Goal: Transaction & Acquisition: Book appointment/travel/reservation

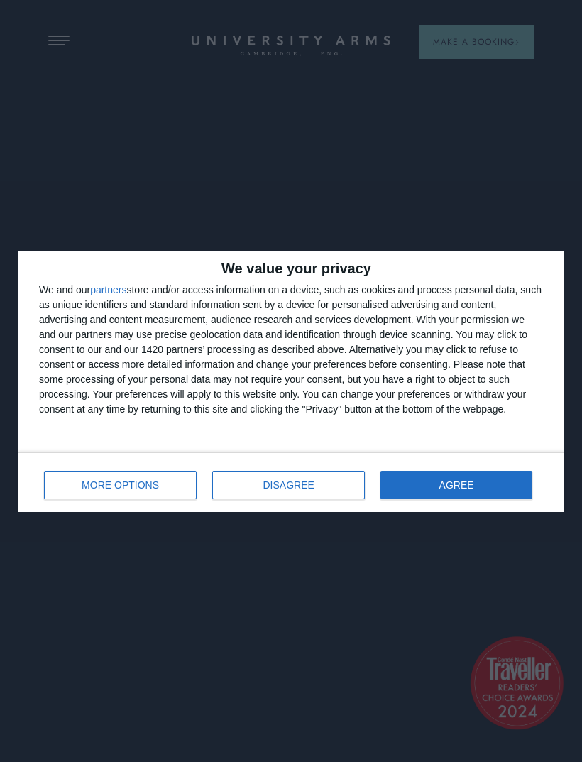
click at [481, 473] on button "AGREE" at bounding box center [456, 485] width 152 height 28
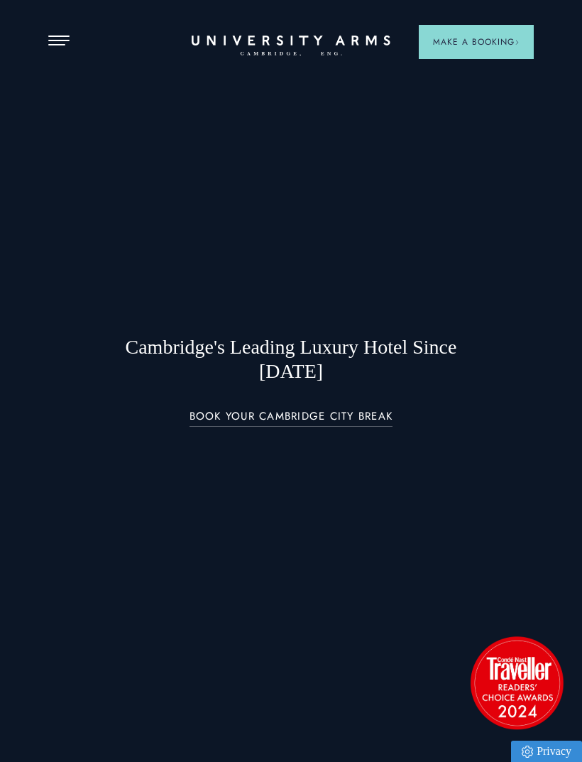
click at [77, 35] on header "Stay Suites Superior Rooms Classic Rooms Cosy Rooms Dine Restaurant Bar Afterno…" at bounding box center [291, 17] width 582 height 35
click at [63, 45] on span "Open Menu" at bounding box center [62, 44] width 6 height 1
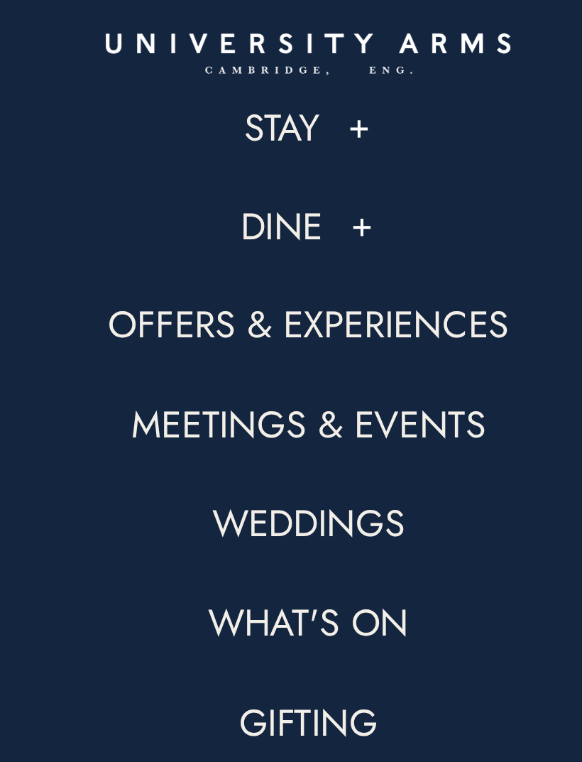
click at [309, 76] on button at bounding box center [316, 83] width 14 height 14
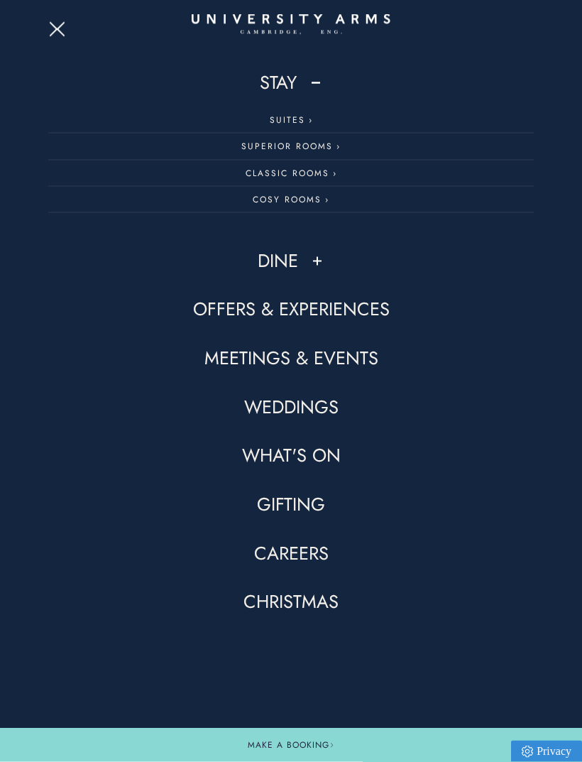
scroll to position [738, 0]
click at [61, 22] on button "Open Menu" at bounding box center [58, 26] width 21 height 11
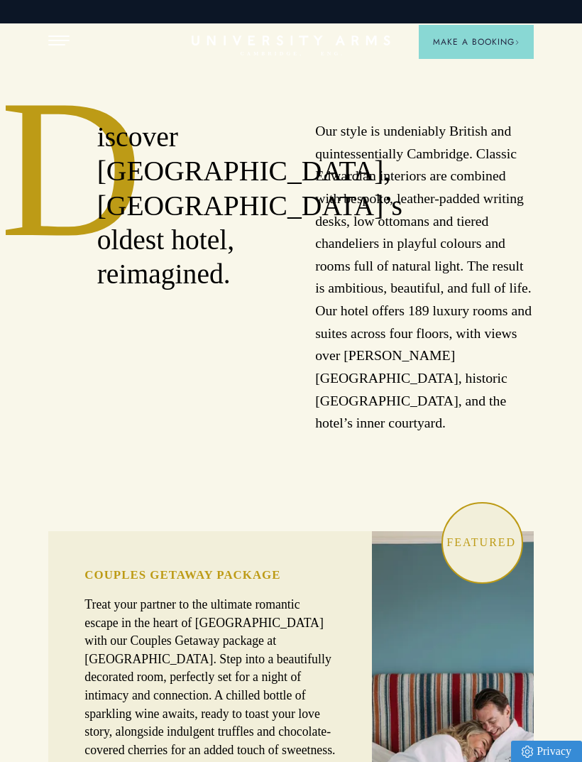
click at [59, 43] on button "Open Menu" at bounding box center [58, 40] width 21 height 11
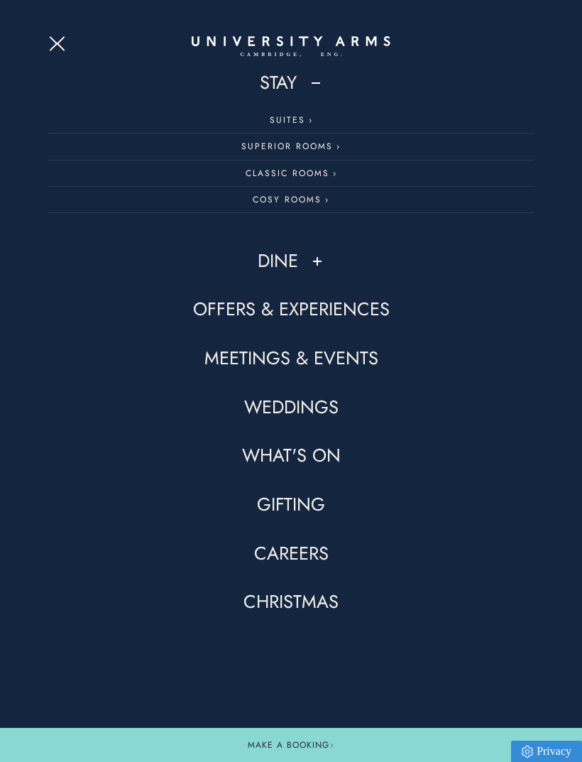
click at [319, 67] on div "Stay Suites Superior Rooms Classic Rooms Cosy Rooms Dine Restaurant Bar Afterno…" at bounding box center [291, 381] width 582 height 762
click at [316, 82] on button at bounding box center [316, 83] width 14 height 14
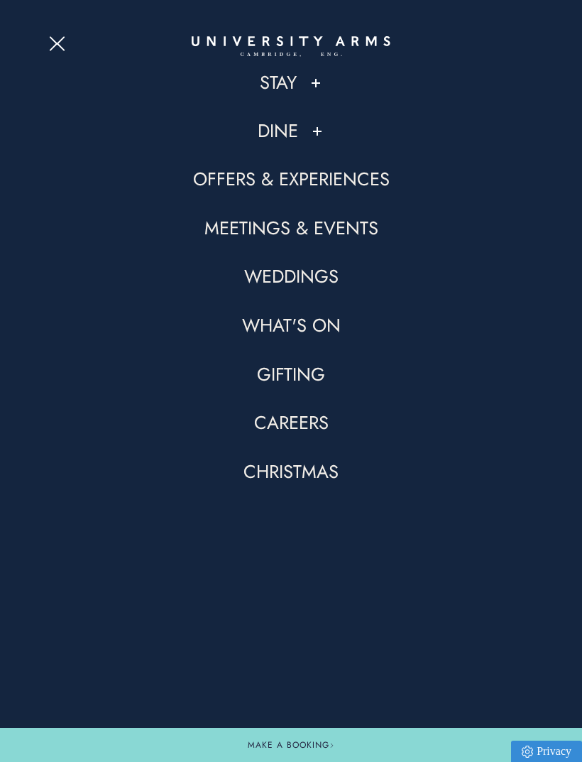
click at [324, 135] on button at bounding box center [317, 131] width 14 height 14
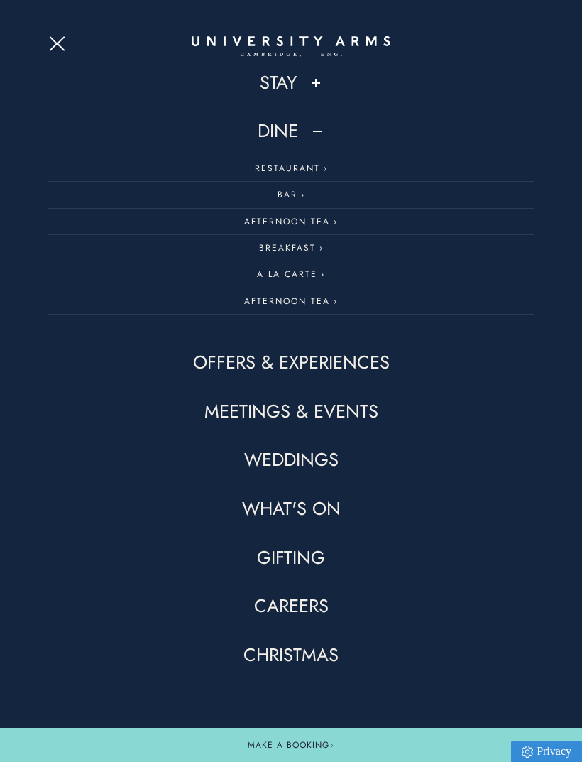
scroll to position [737, 0]
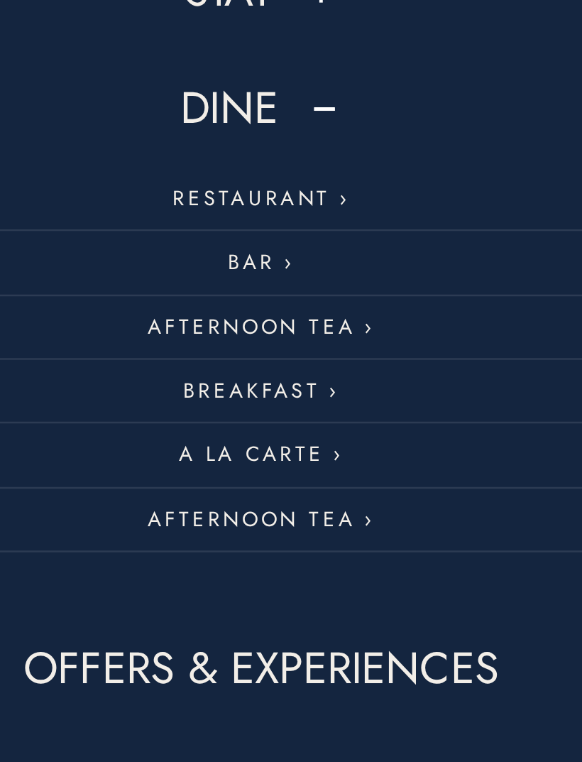
click at [120, 155] on link "Restaurant" at bounding box center [290, 168] width 485 height 26
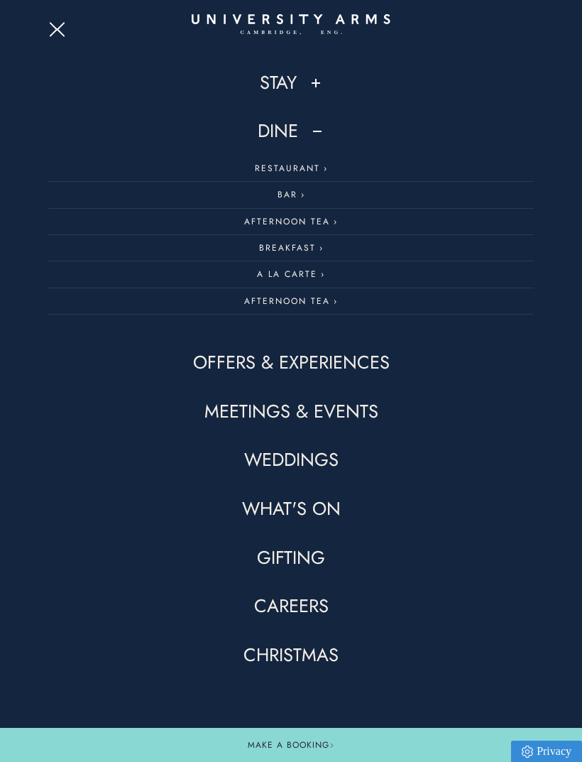
click at [297, 663] on link "Christmas" at bounding box center [290, 655] width 95 height 24
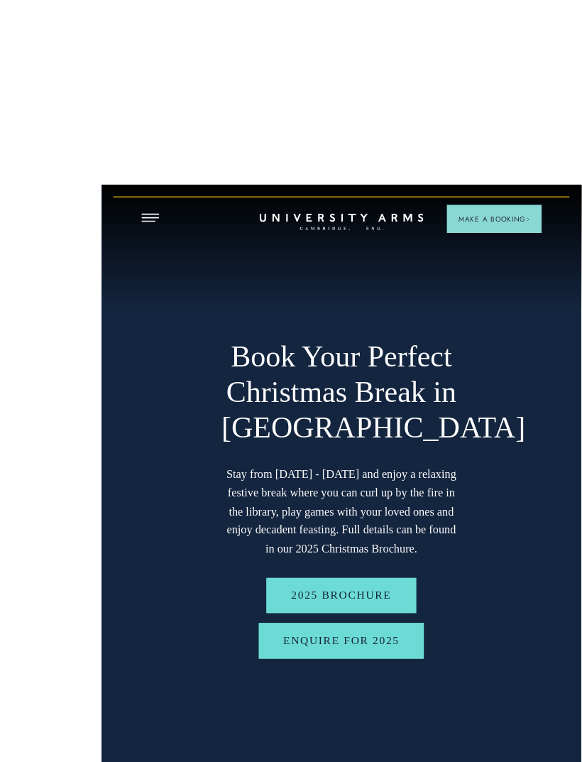
scroll to position [0, 1]
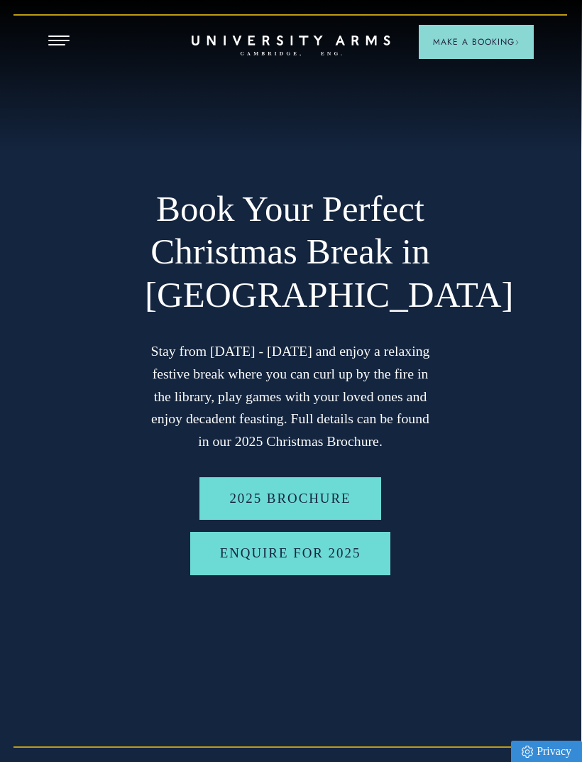
click at [70, 41] on button "Open Menu" at bounding box center [58, 40] width 21 height 11
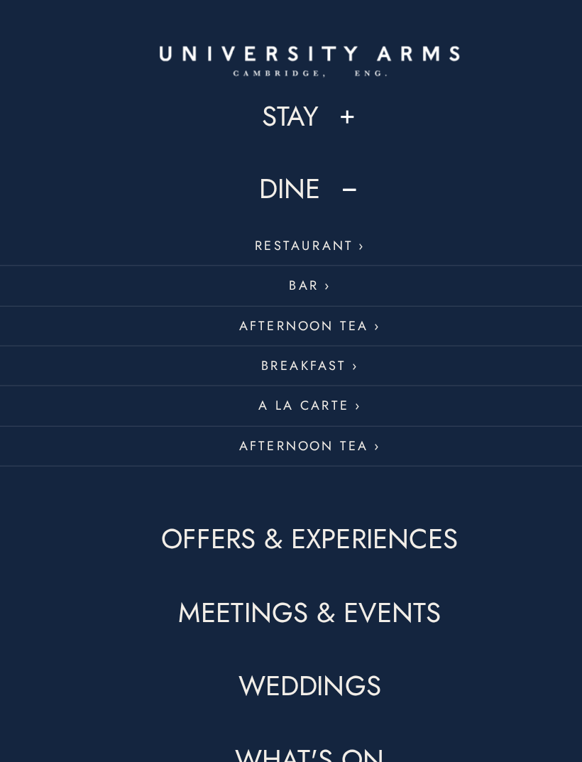
click at [310, 124] on button at bounding box center [317, 131] width 14 height 14
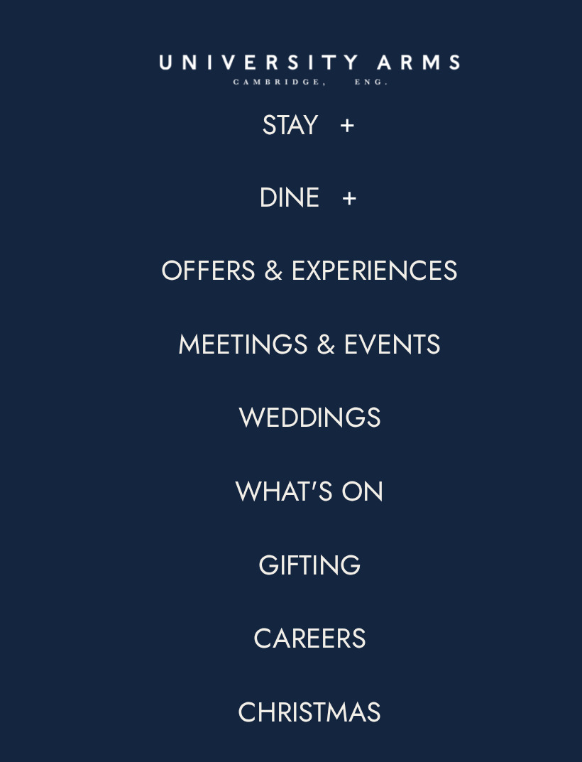
click at [309, 82] on button at bounding box center [316, 83] width 14 height 14
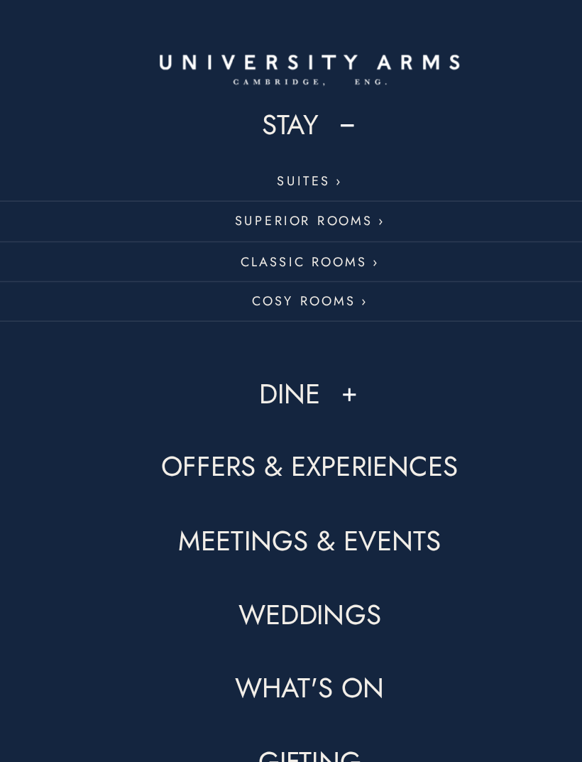
click at [203, 121] on link "Suites" at bounding box center [290, 120] width 485 height 26
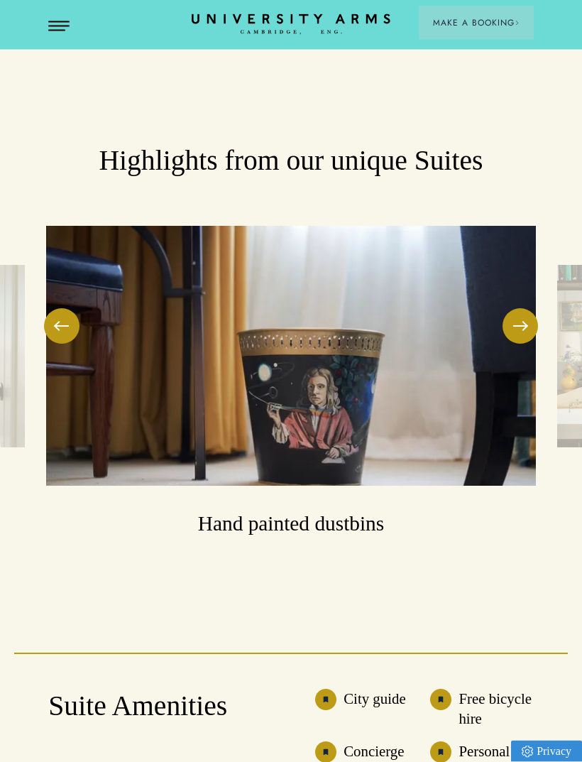
scroll to position [2278, 0]
click at [523, 325] on span at bounding box center [520, 325] width 14 height 1
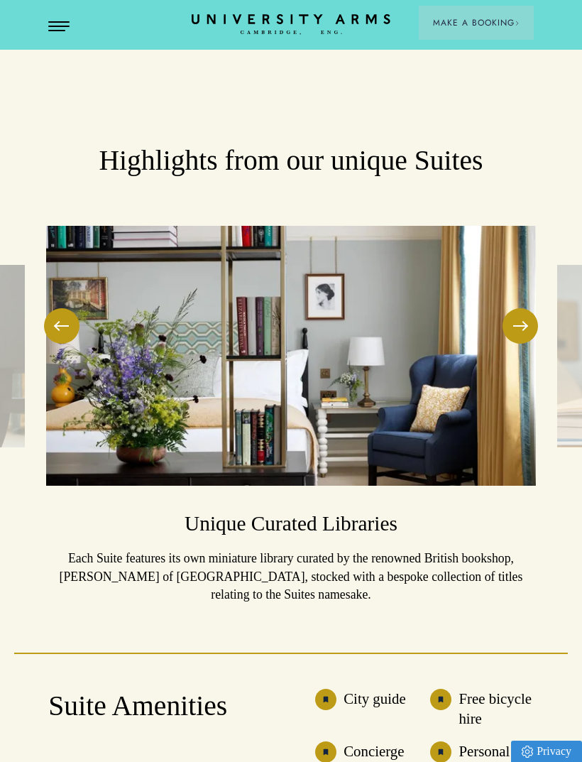
click at [525, 308] on button at bounding box center [520, 325] width 35 height 35
click at [533, 308] on button at bounding box center [520, 325] width 35 height 35
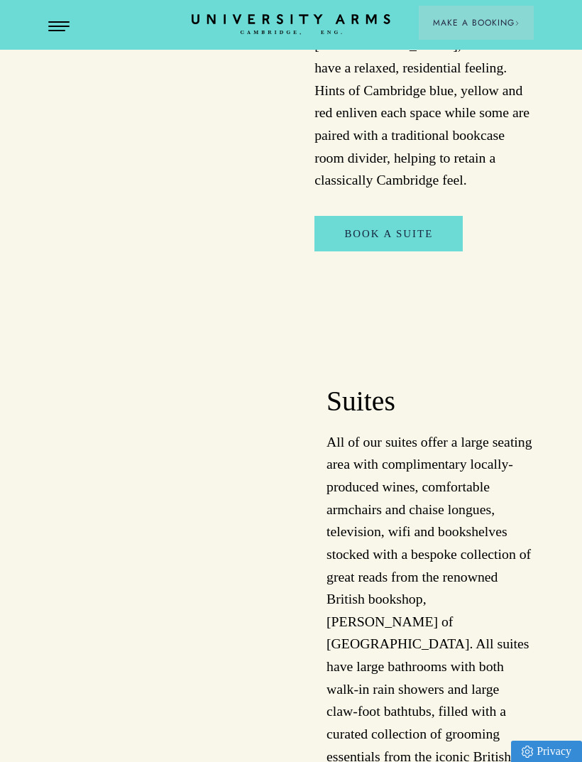
scroll to position [0, 1]
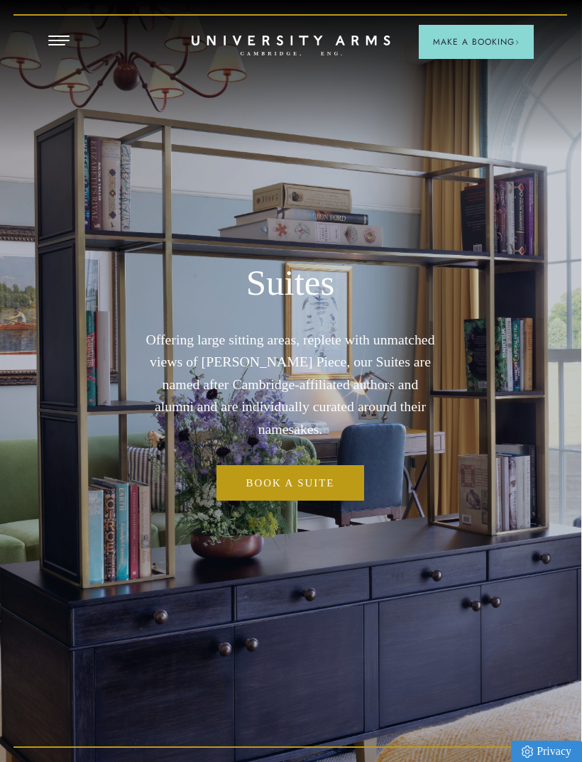
click at [490, 26] on button "Make a Booking" at bounding box center [476, 42] width 115 height 34
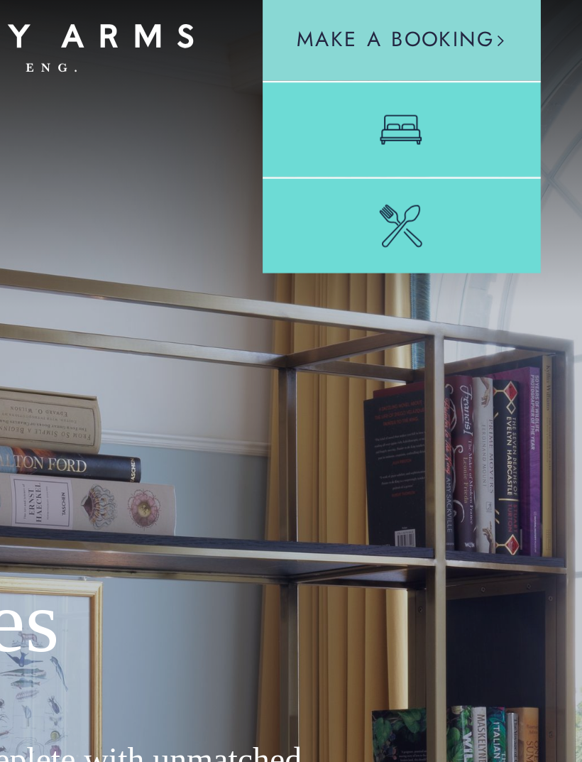
click at [419, 59] on link "Room" at bounding box center [476, 79] width 115 height 40
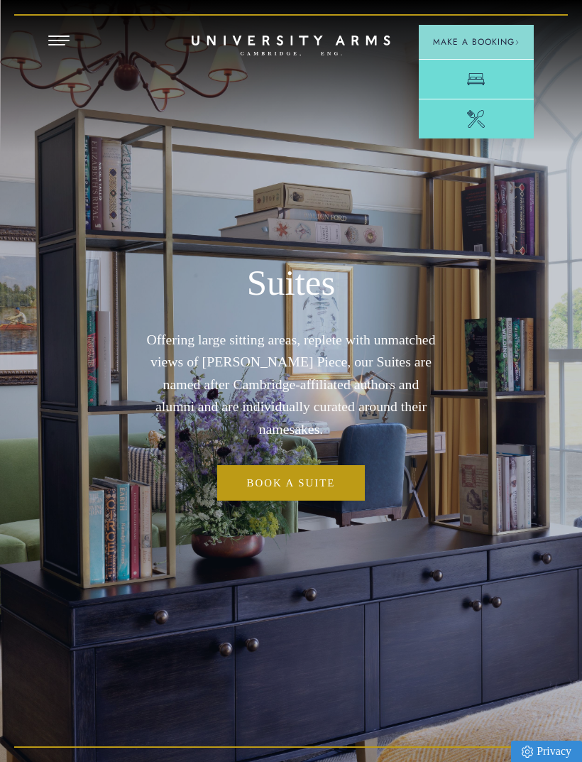
click at [63, 43] on button "Open Menu" at bounding box center [58, 40] width 21 height 11
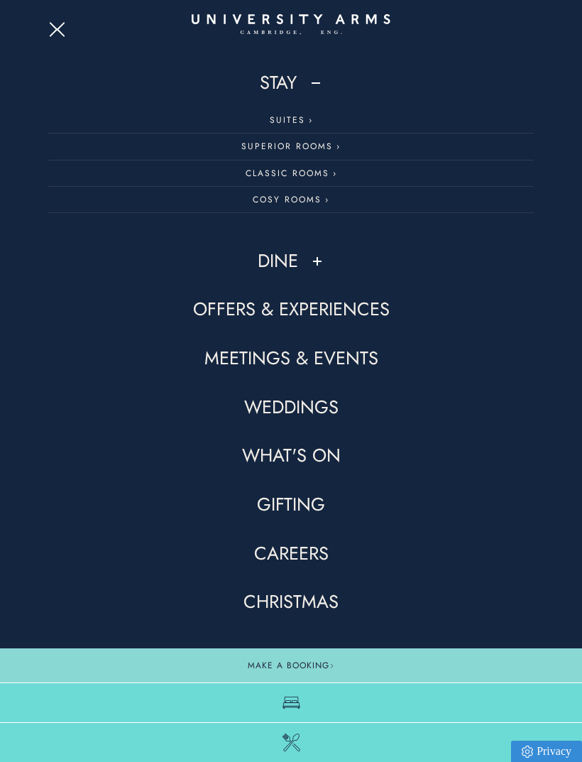
scroll to position [833, 0]
click at [57, 31] on button "Open Menu" at bounding box center [58, 26] width 21 height 11
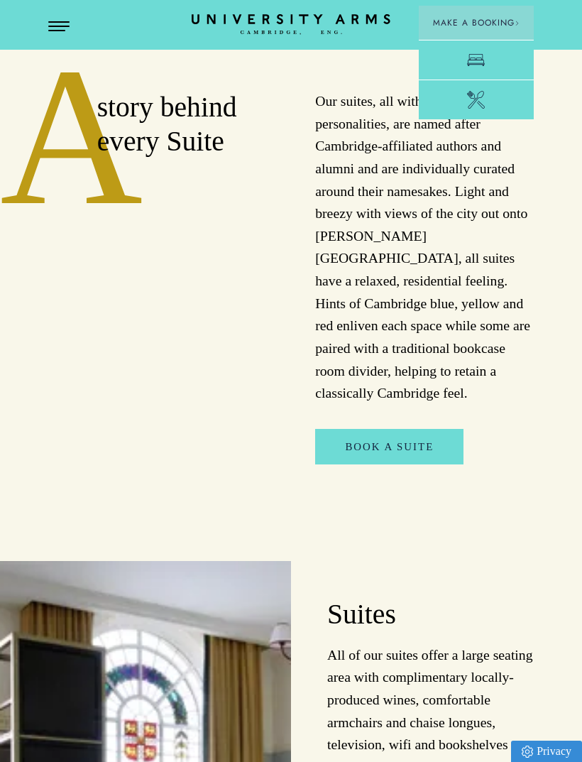
scroll to position [0, 0]
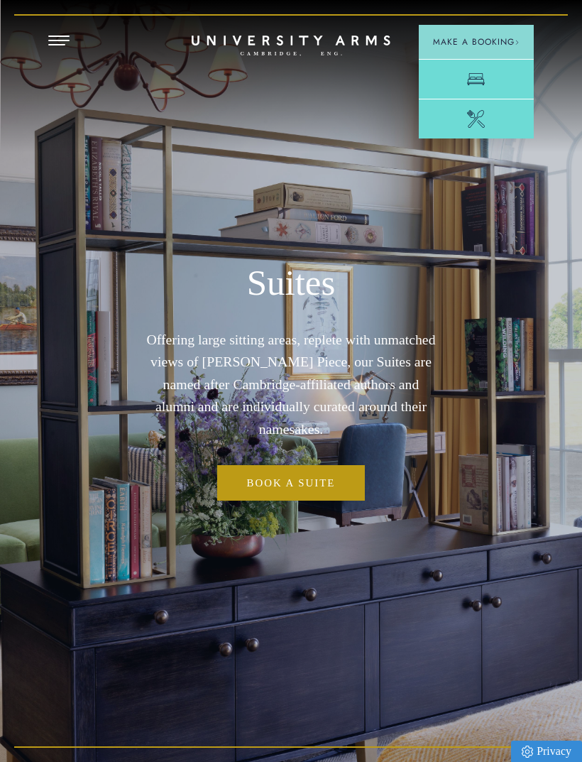
click at [65, 35] on span "Open Menu" at bounding box center [64, 35] width 11 height 1
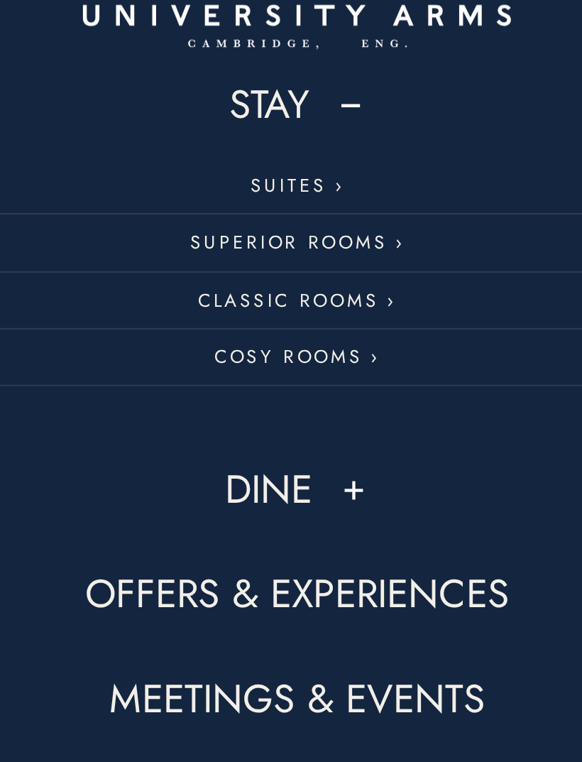
click at [310, 254] on button at bounding box center [317, 261] width 14 height 14
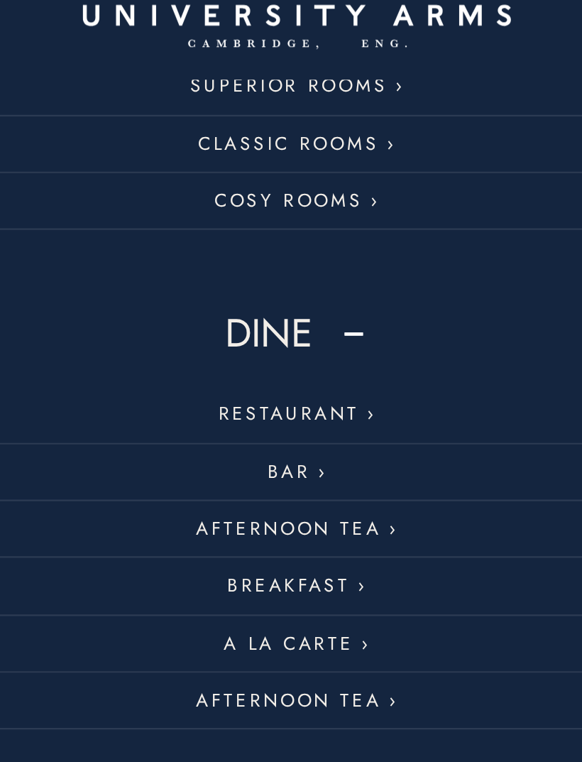
scroll to position [72, 0]
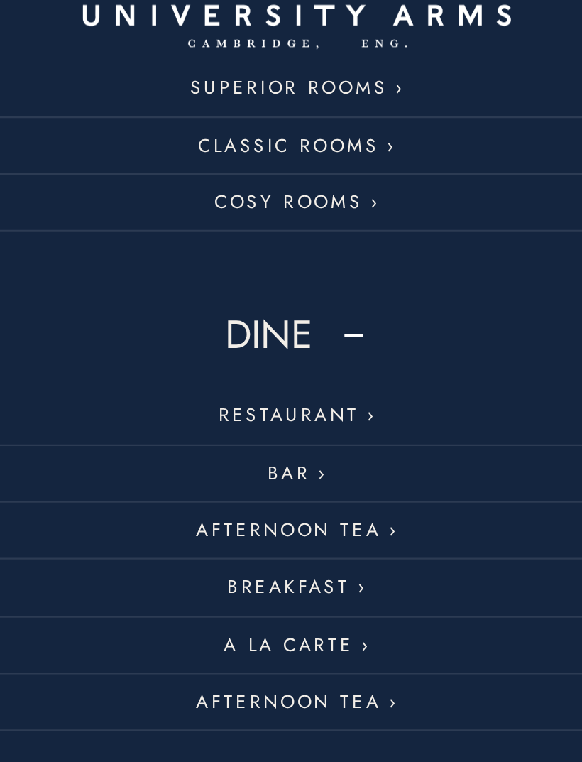
click at [310, 182] on button at bounding box center [317, 189] width 14 height 14
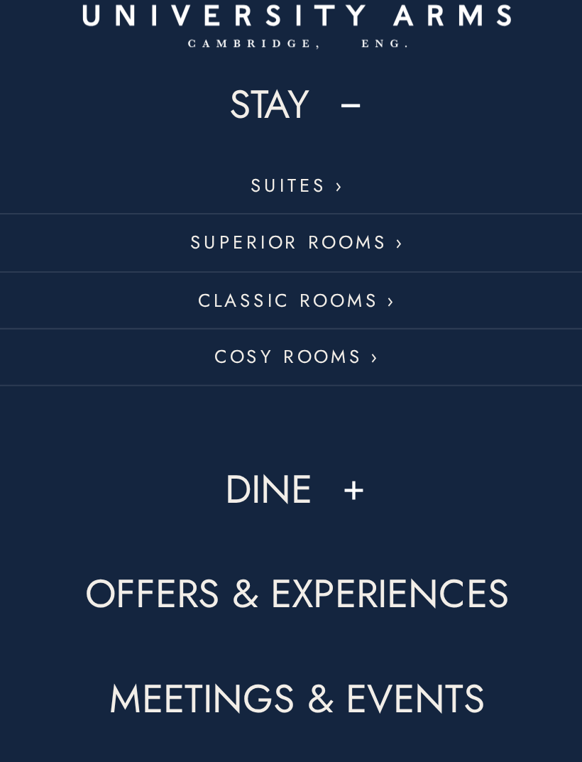
scroll to position [0, 0]
